Goal: Go to known website: Go to known website

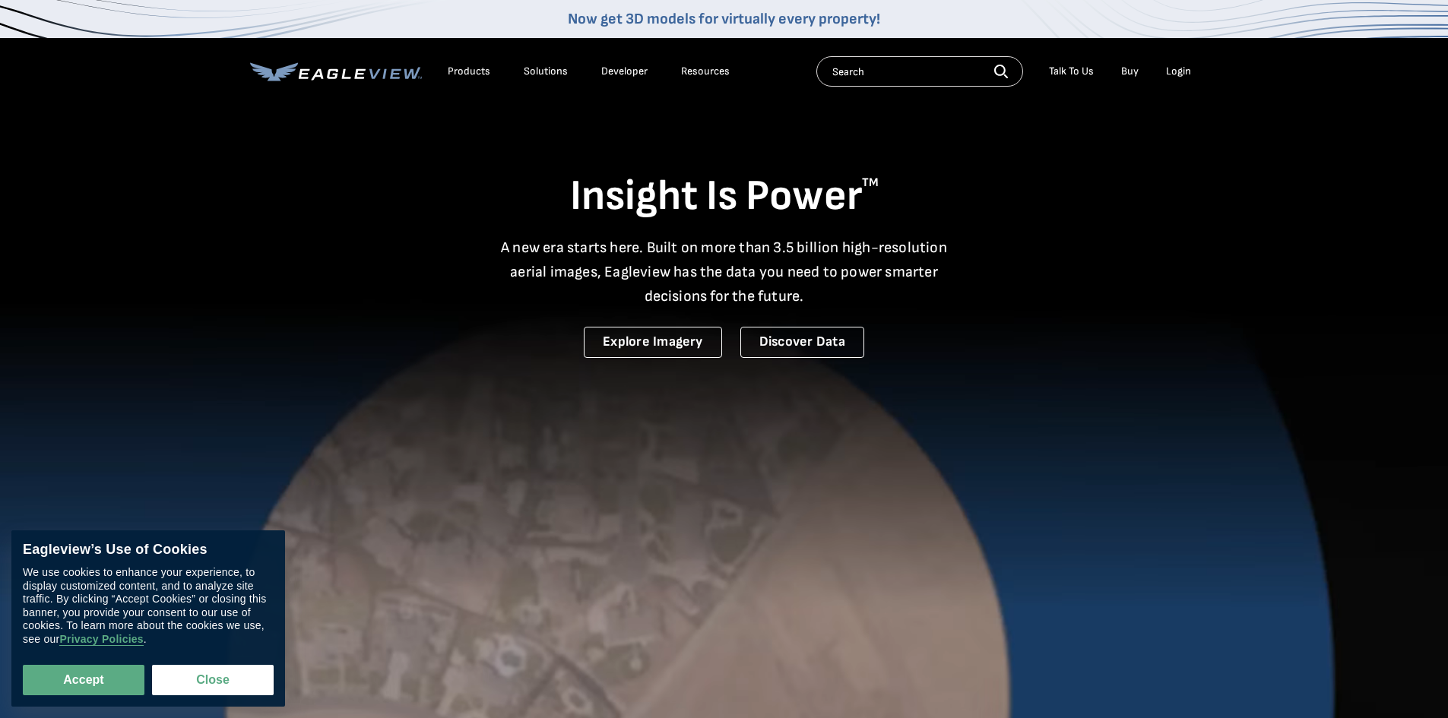
click at [1177, 71] on div "Login" at bounding box center [1178, 72] width 25 height 14
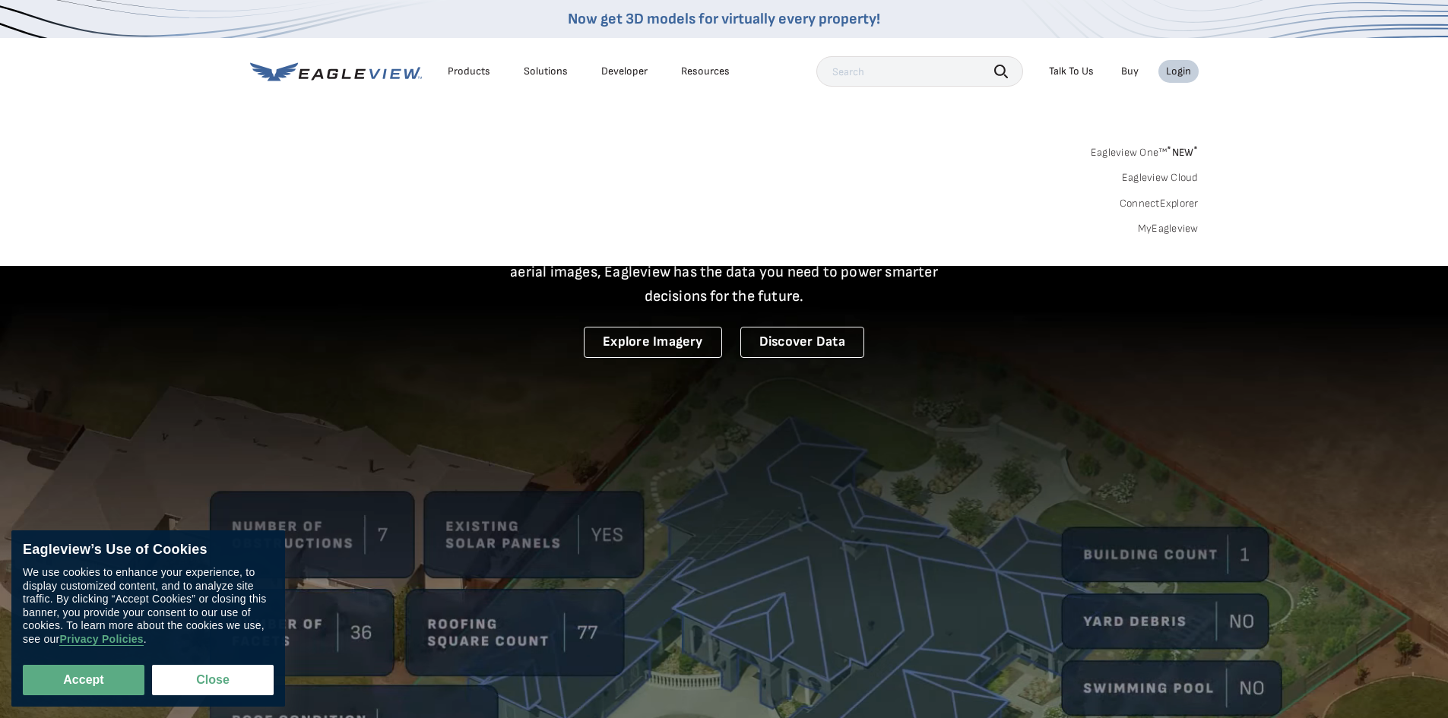
click at [1190, 68] on div "Login" at bounding box center [1178, 72] width 25 height 14
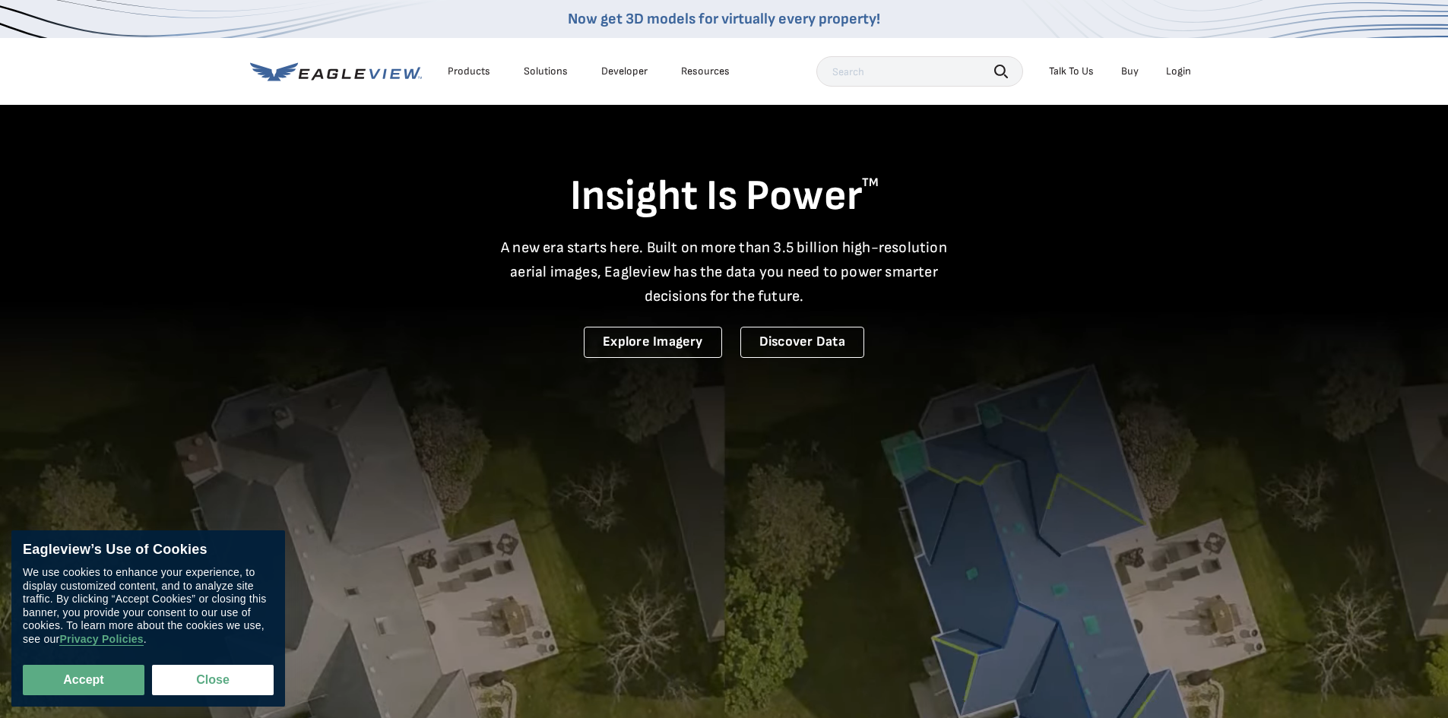
click at [1190, 68] on div "Login" at bounding box center [1178, 72] width 25 height 14
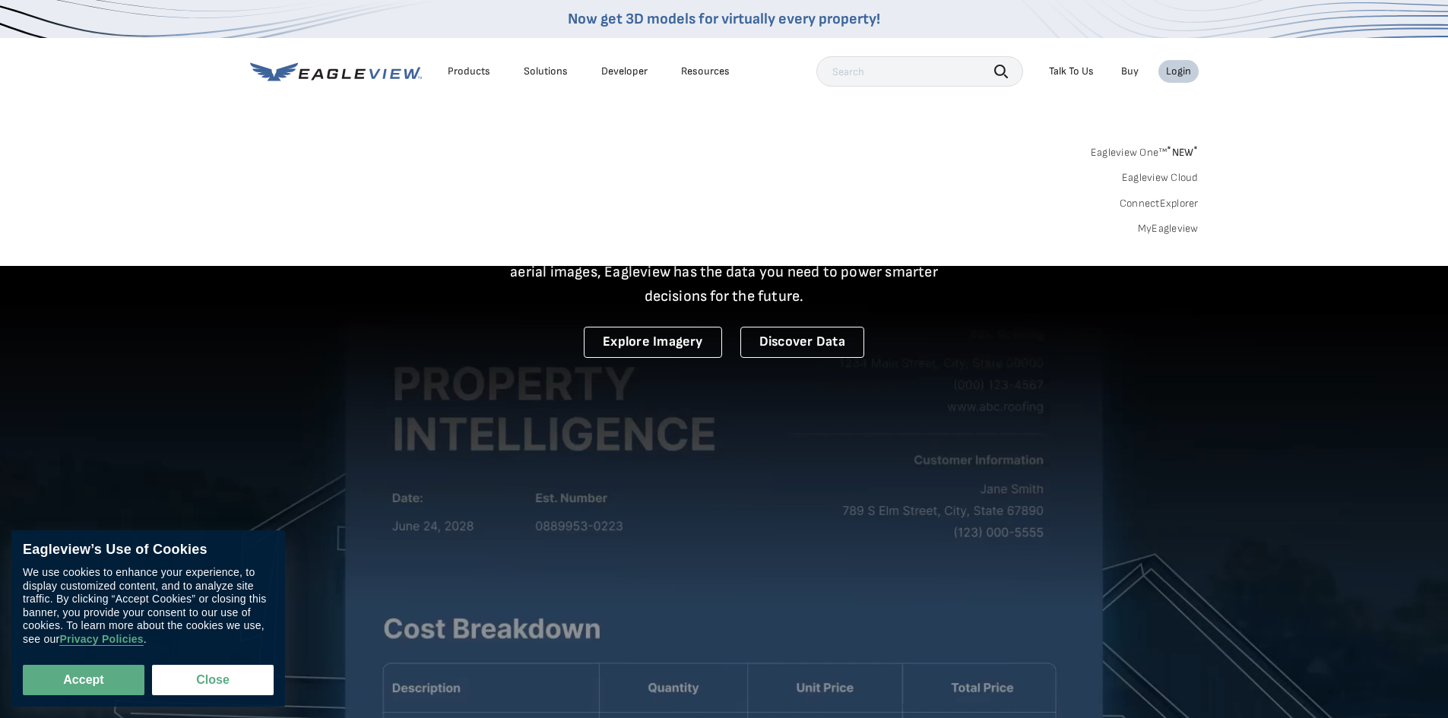
click at [1171, 236] on div "Search Products Our Product Areas Imagery 1-Inch GSD Aerial Imagery *" at bounding box center [724, 194] width 1448 height 143
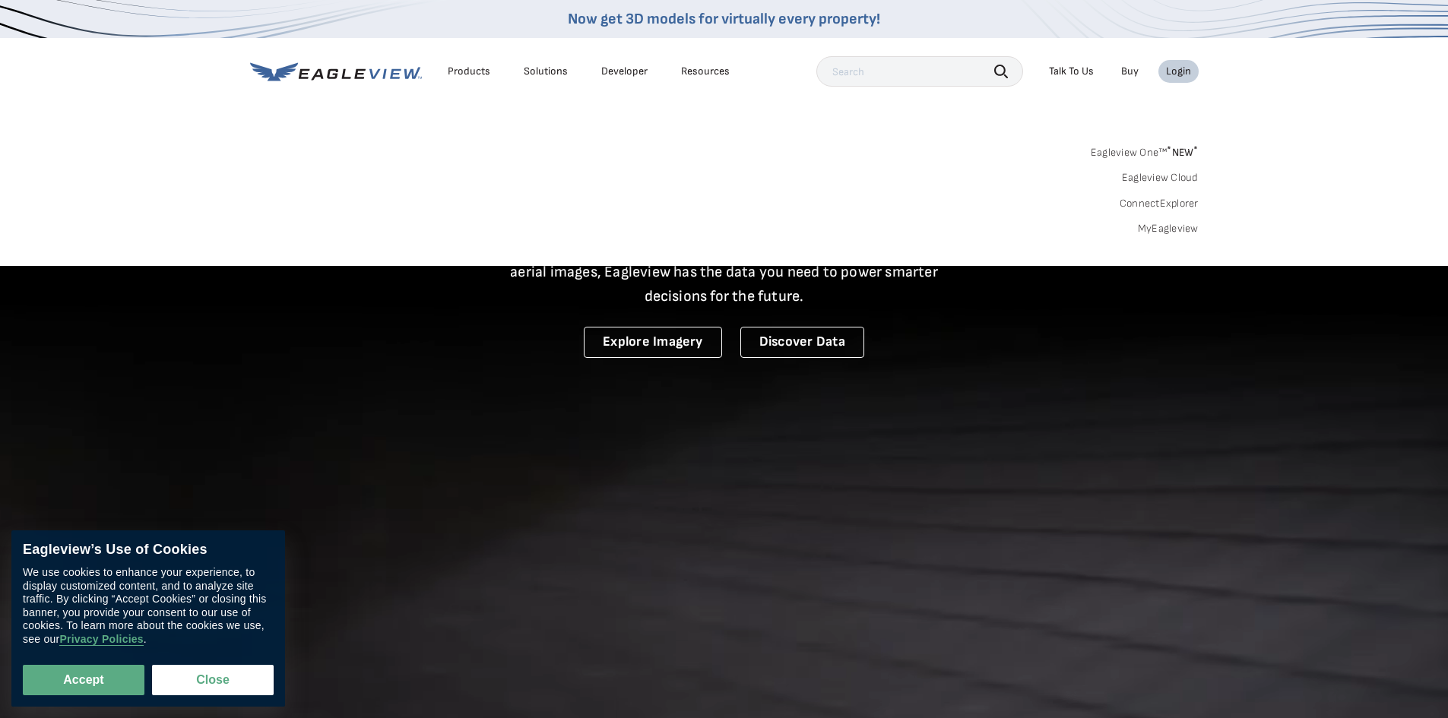
click at [1171, 233] on link "MyEagleview" at bounding box center [1168, 229] width 61 height 14
